Goal: Task Accomplishment & Management: Manage account settings

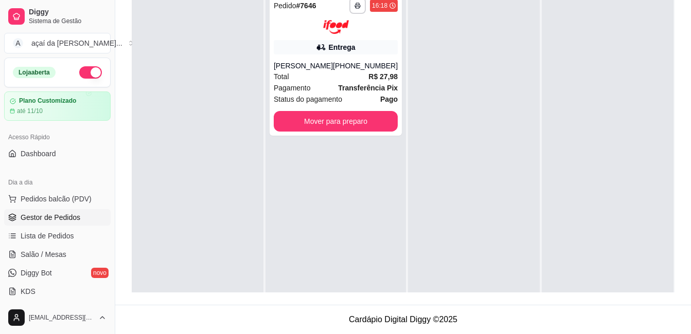
scroll to position [29, 0]
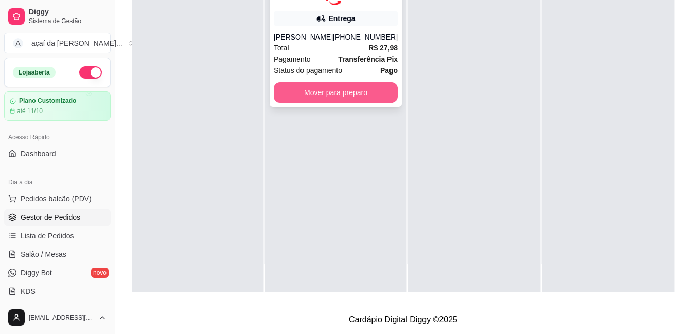
click at [370, 99] on button "Mover para preparo" at bounding box center [336, 92] width 124 height 21
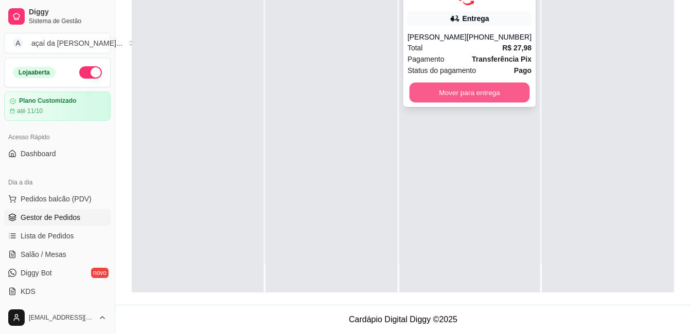
click at [489, 86] on button "Mover para entrega" at bounding box center [469, 92] width 120 height 20
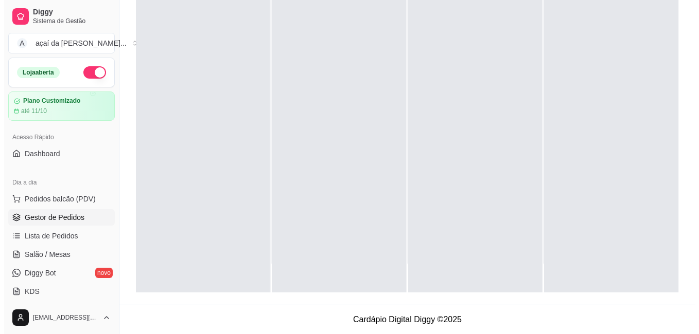
scroll to position [68, 0]
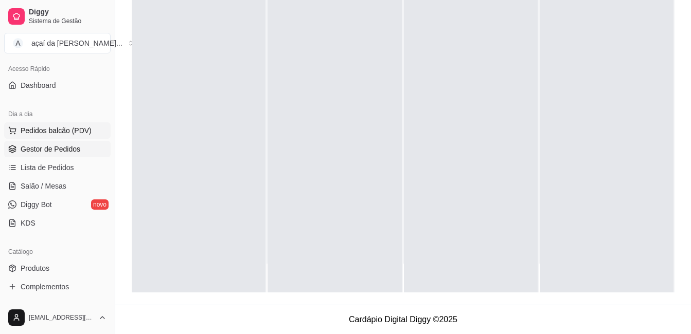
click at [4, 122] on button "Pedidos balcão (PDV)" at bounding box center [57, 130] width 107 height 16
click at [84, 124] on button "Pedidos balcão (PDV)" at bounding box center [57, 130] width 107 height 16
click at [4, 122] on button "Pedidos balcão (PDV)" at bounding box center [57, 130] width 107 height 16
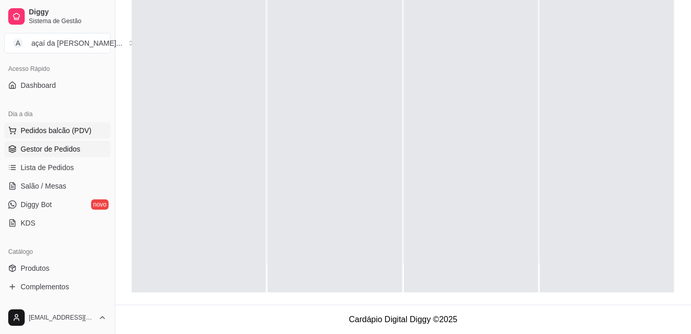
click at [4, 122] on button "Pedidos balcão (PDV)" at bounding box center [57, 130] width 107 height 16
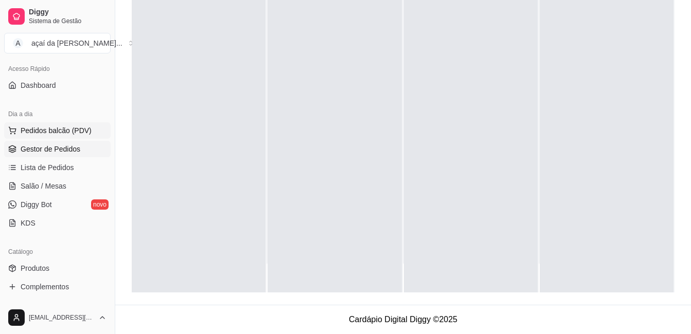
click at [4, 122] on button "Pedidos balcão (PDV)" at bounding box center [57, 130] width 107 height 16
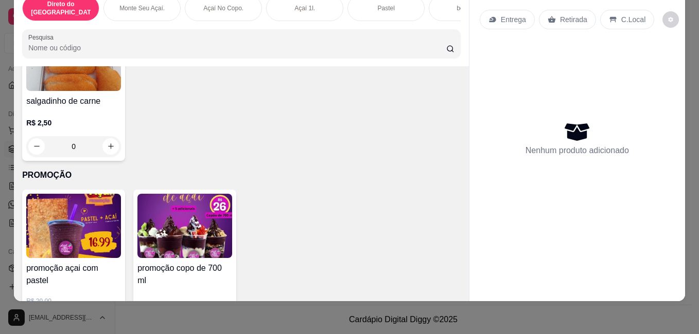
scroll to position [2136, 0]
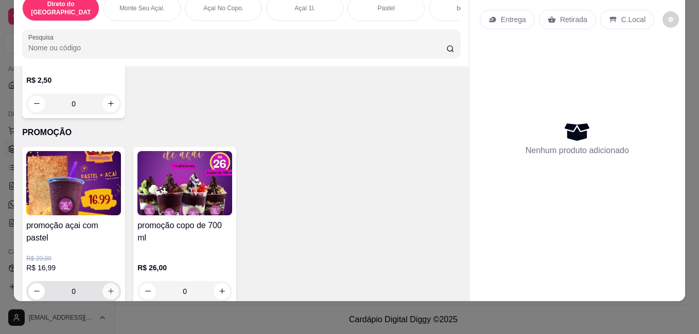
click at [110, 284] on button "increase-product-quantity" at bounding box center [110, 292] width 16 height 16
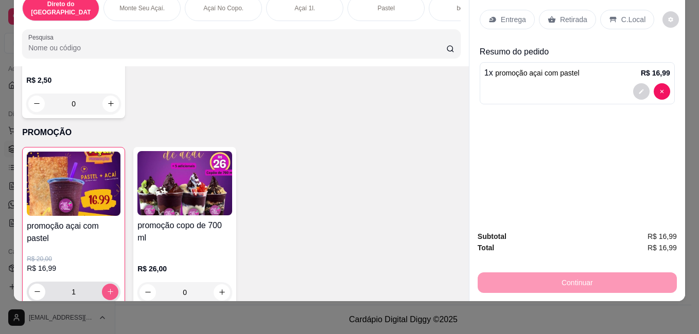
click at [107, 288] on icon "increase-product-quantity" at bounding box center [111, 292] width 8 height 8
type input "2"
click at [638, 83] on button "decrease-product-quantity" at bounding box center [641, 91] width 16 height 16
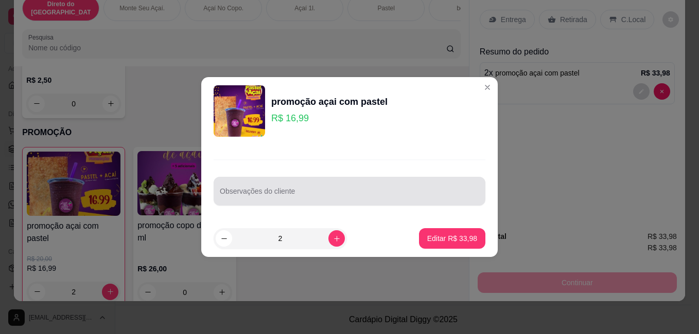
click at [351, 189] on div at bounding box center [349, 191] width 259 height 21
click at [217, 196] on div "Observações do cliente queijo e 1 de frango" at bounding box center [350, 191] width 272 height 29
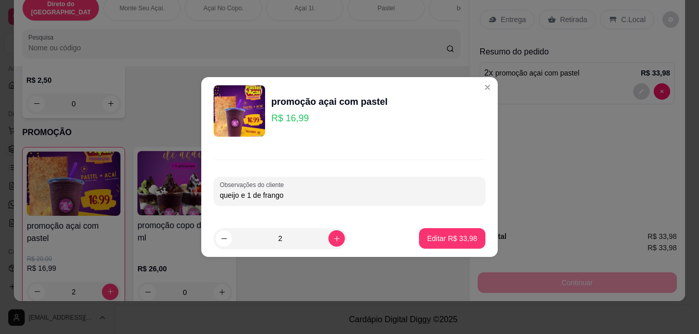
click at [219, 196] on div "Observações do cliente queijo e 1 de frango" at bounding box center [350, 191] width 272 height 29
click at [239, 196] on input "queijo e 1 de frango" at bounding box center [349, 195] width 259 height 10
type input "1 queijo e 1 de frango"
click at [472, 236] on button "Editar R$ 33,98" at bounding box center [452, 238] width 66 height 21
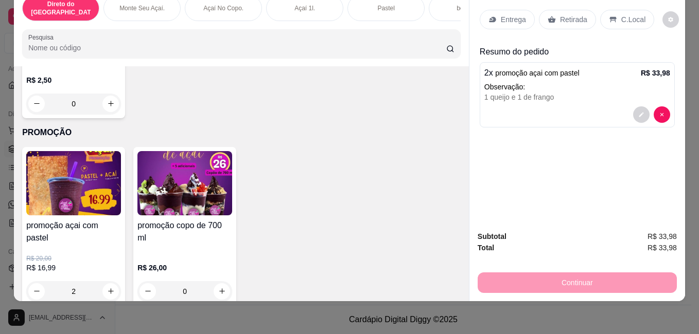
type input "0"
click at [576, 10] on div "Retirada" at bounding box center [567, 20] width 57 height 20
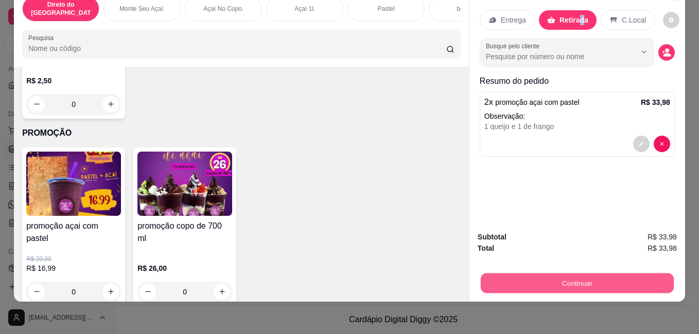
click at [571, 276] on button "Continuar" at bounding box center [577, 283] width 193 height 20
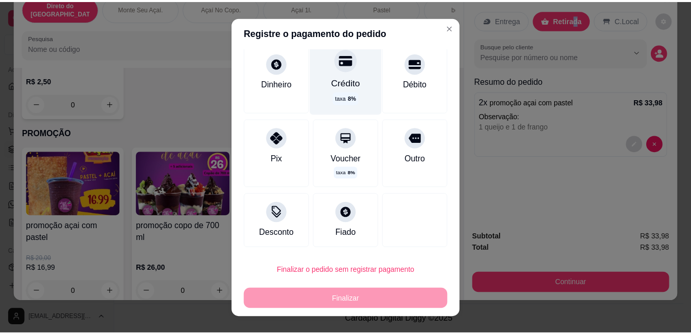
scroll to position [0, 0]
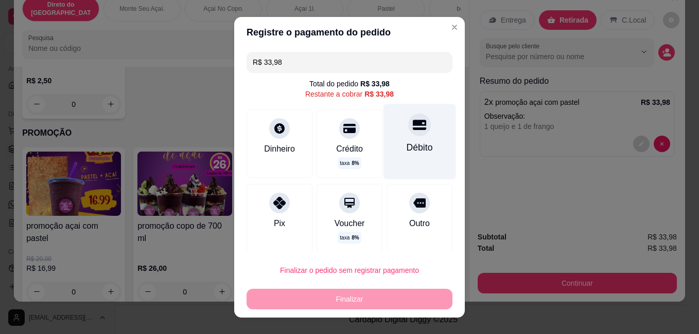
click at [413, 124] on icon at bounding box center [419, 125] width 13 height 10
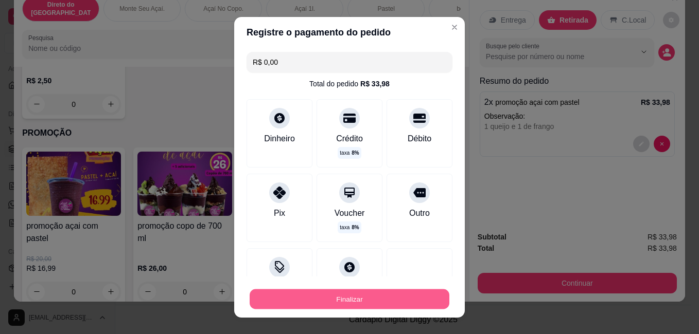
click at [408, 294] on button "Finalizar" at bounding box center [350, 299] width 200 height 20
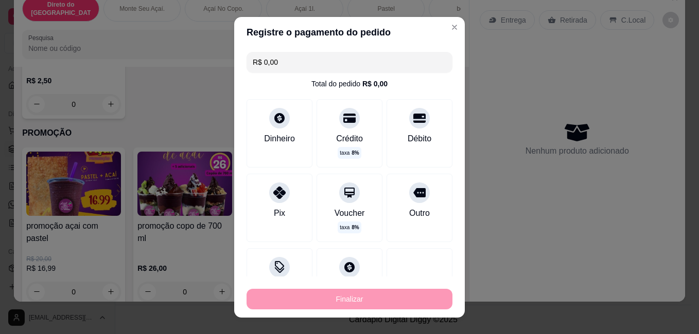
type input "-R$ 33,98"
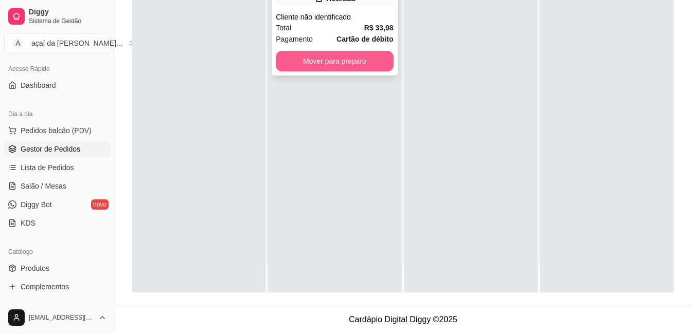
click at [330, 60] on button "Mover para preparo" at bounding box center [334, 61] width 117 height 21
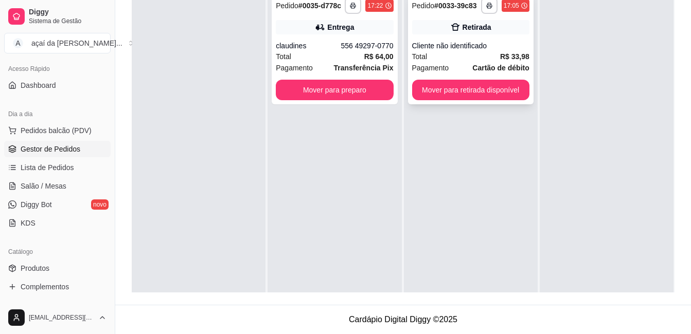
click at [463, 50] on div "Cliente não identificado" at bounding box center [470, 46] width 117 height 10
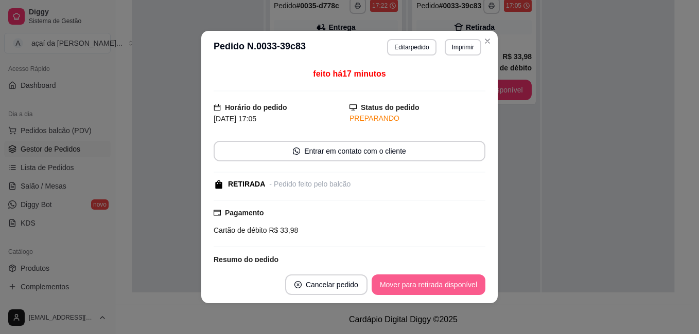
click at [424, 283] on button "Mover para retirada disponível" at bounding box center [429, 285] width 114 height 21
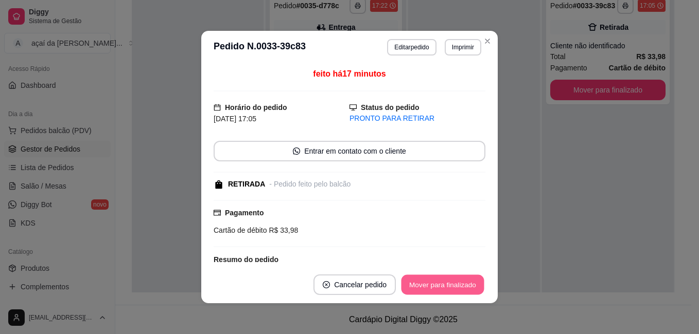
click at [424, 283] on button "Mover para finalizado" at bounding box center [442, 285] width 83 height 20
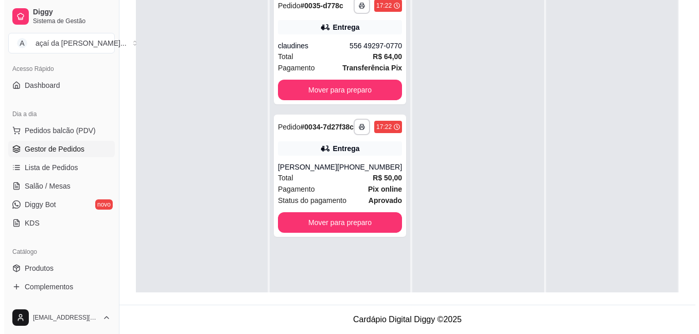
scroll to position [140, 0]
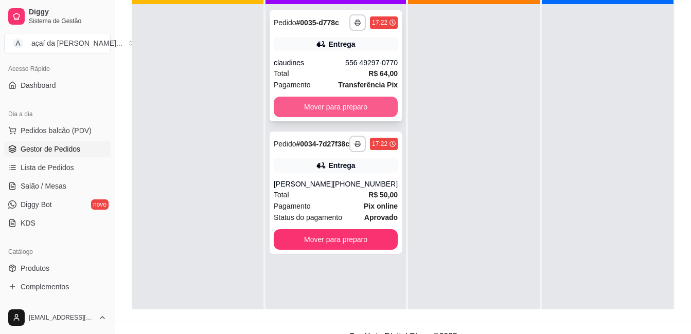
click at [338, 102] on button "Mover para preparo" at bounding box center [336, 107] width 124 height 21
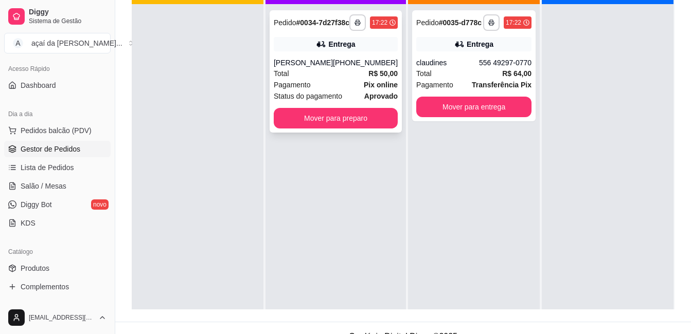
click at [339, 122] on div "**********" at bounding box center [336, 71] width 132 height 122
click at [338, 129] on button "Mover para preparo" at bounding box center [336, 118] width 124 height 21
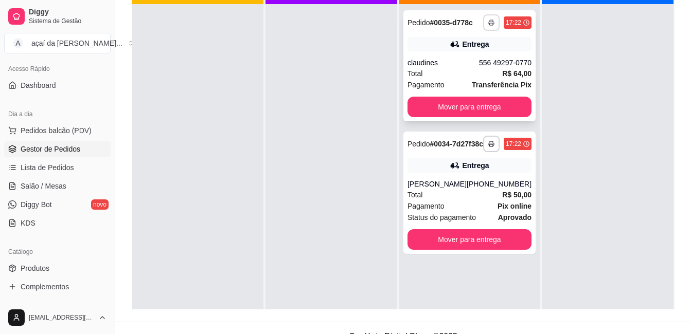
click at [484, 19] on button "button" at bounding box center [491, 22] width 16 height 16
click at [463, 63] on button "IMPRESSORA" at bounding box center [458, 58] width 75 height 16
click at [441, 185] on div "**********" at bounding box center [469, 193] width 132 height 122
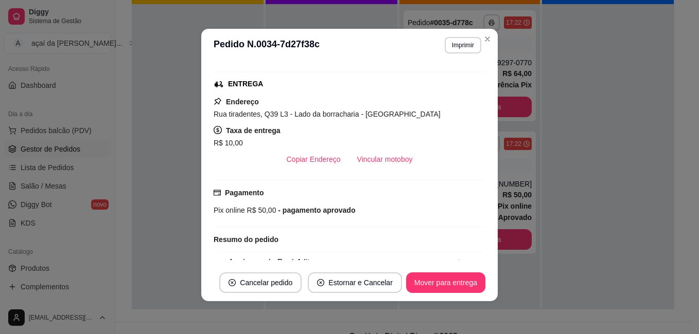
scroll to position [134, 0]
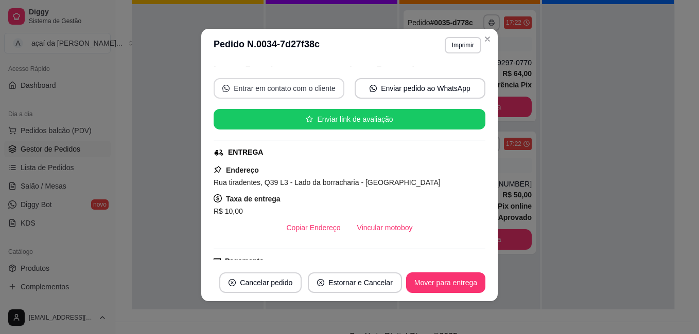
click at [325, 85] on button "Entrar em contato com o cliente" at bounding box center [279, 88] width 131 height 21
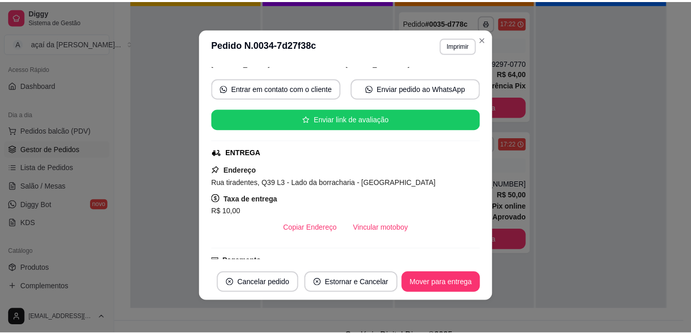
scroll to position [83, 0]
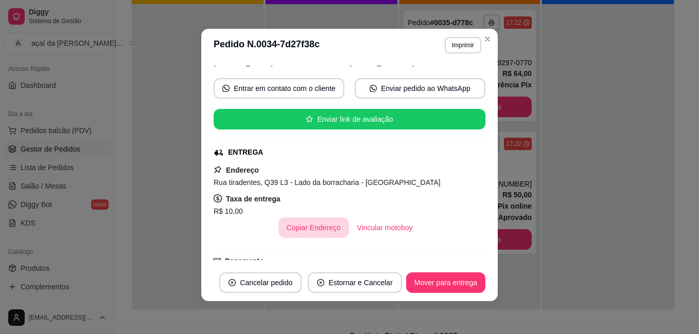
click at [284, 237] on button "Copiar Endereço" at bounding box center [313, 228] width 71 height 21
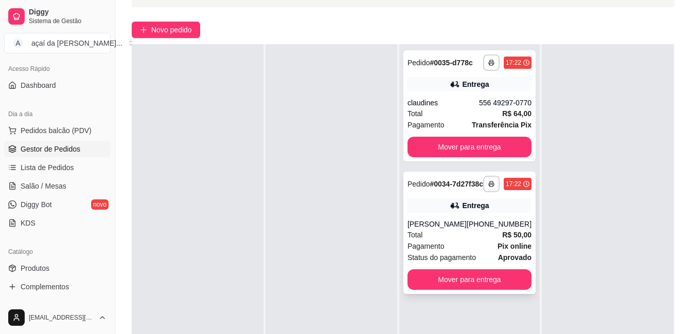
scroll to position [89, 0]
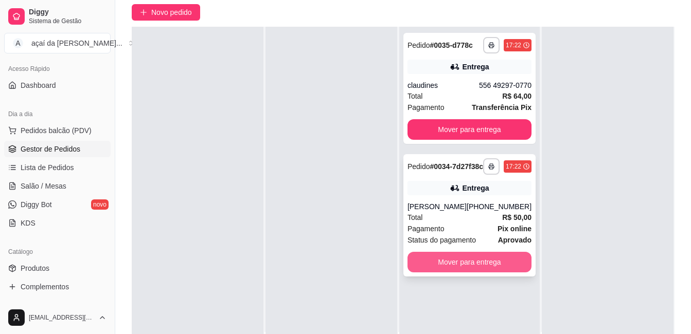
click at [470, 273] on button "Mover para entrega" at bounding box center [470, 262] width 124 height 21
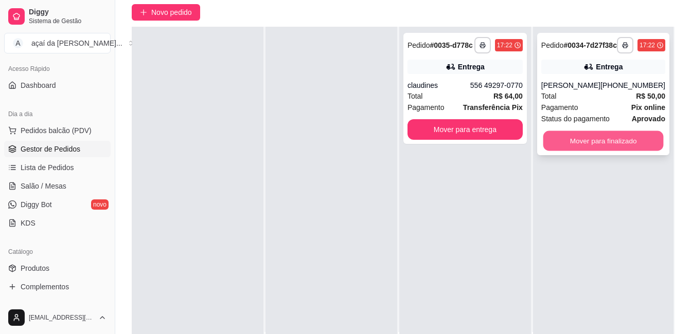
click at [619, 151] on button "Mover para finalizado" at bounding box center [603, 141] width 120 height 20
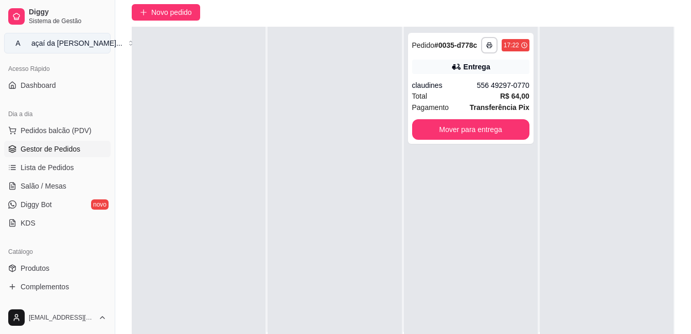
click at [54, 41] on div "açaí da [PERSON_NAME] ..." at bounding box center [76, 43] width 91 height 10
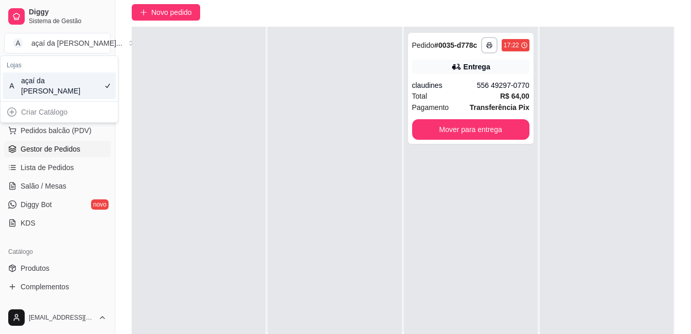
click at [258, 159] on div at bounding box center [199, 194] width 134 height 334
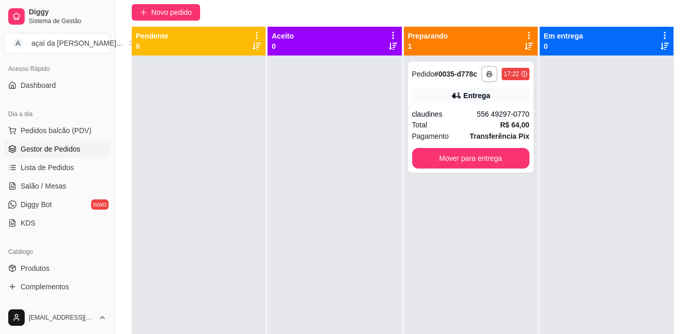
scroll to position [3, 0]
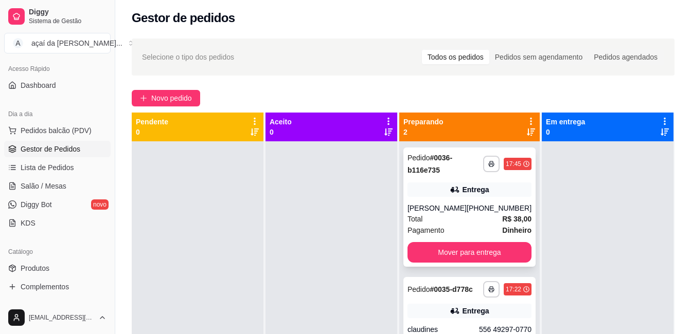
click at [430, 263] on div "**********" at bounding box center [469, 207] width 132 height 119
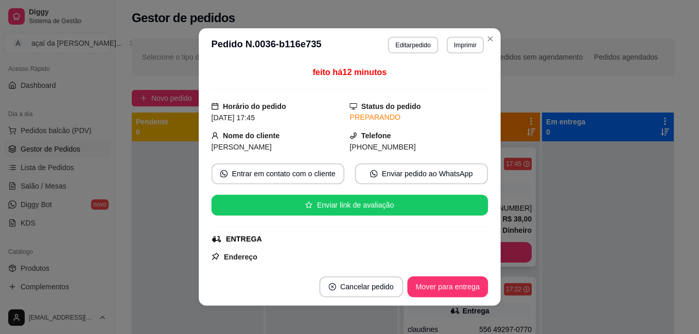
click at [441, 252] on div "Endereço [GEOGRAPHIC_DATA] , 341 - Apartamento Taxa de entrega R$ 10,00 Copiar …" at bounding box center [349, 289] width 277 height 76
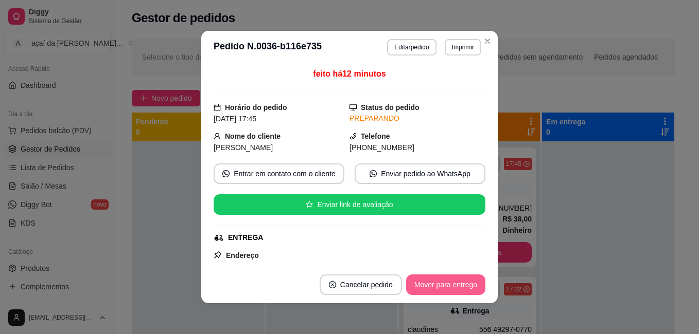
click at [435, 288] on button "Mover para entrega" at bounding box center [445, 285] width 79 height 21
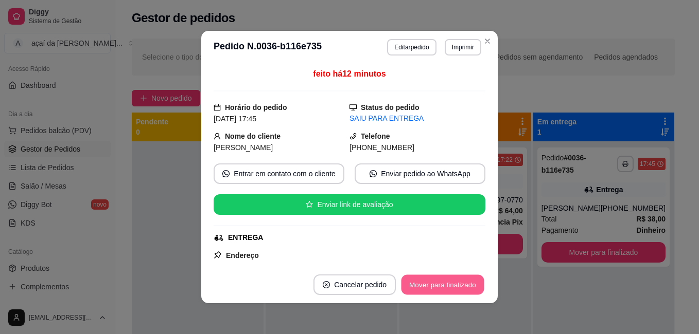
click at [443, 288] on button "Mover para finalizado" at bounding box center [442, 285] width 83 height 20
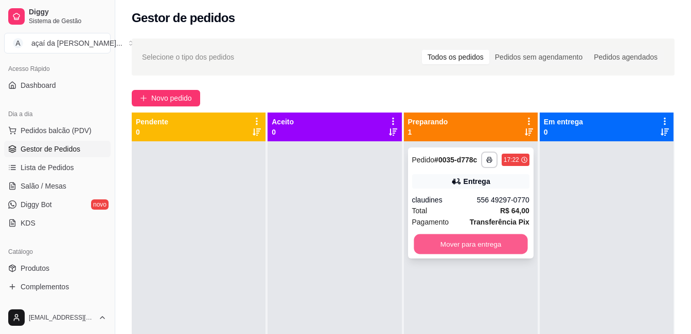
click at [502, 240] on button "Mover para entrega" at bounding box center [471, 245] width 114 height 20
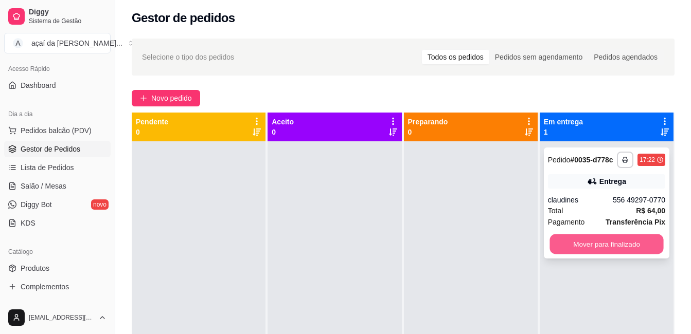
click at [611, 237] on button "Mover para finalizado" at bounding box center [607, 245] width 114 height 20
